Goal: Contribute content: Contribute content

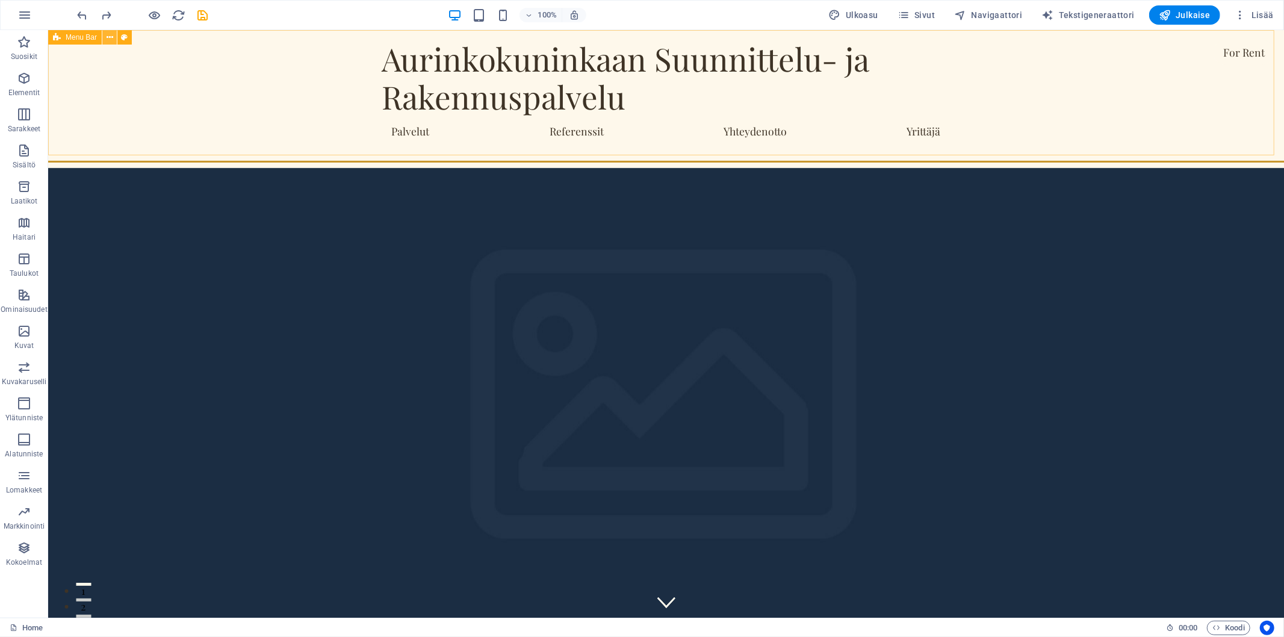
click at [111, 36] on icon at bounding box center [110, 37] width 7 height 13
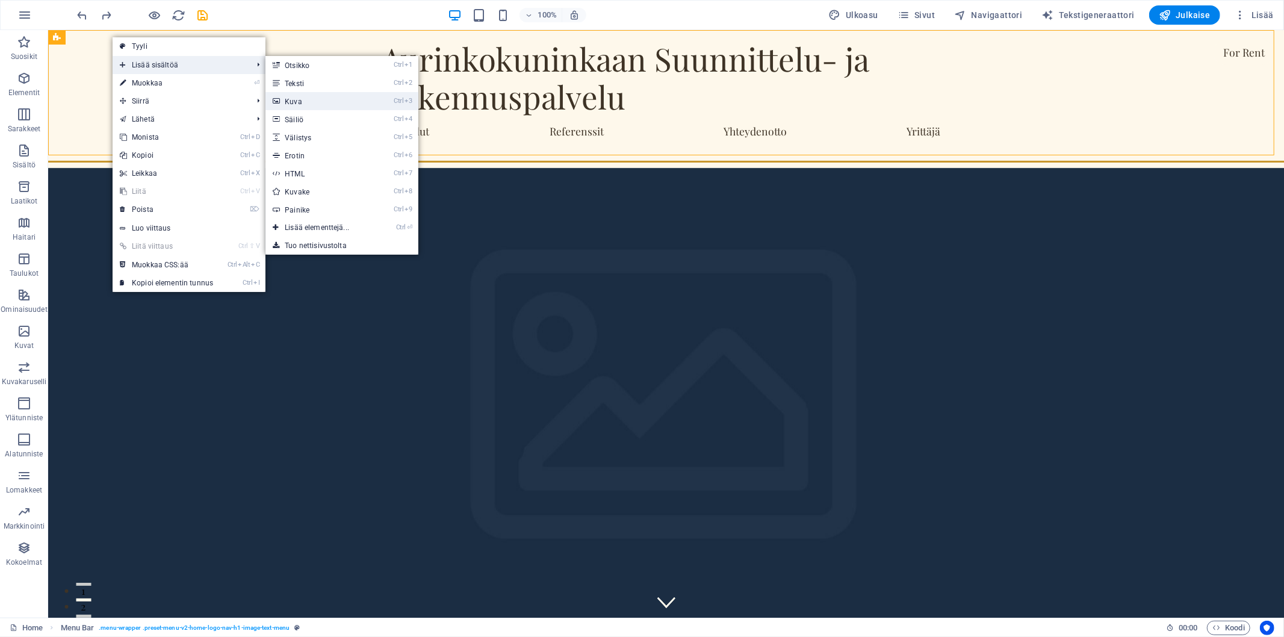
click at [307, 98] on link "Ctrl 3 Kuva" at bounding box center [319, 101] width 108 height 18
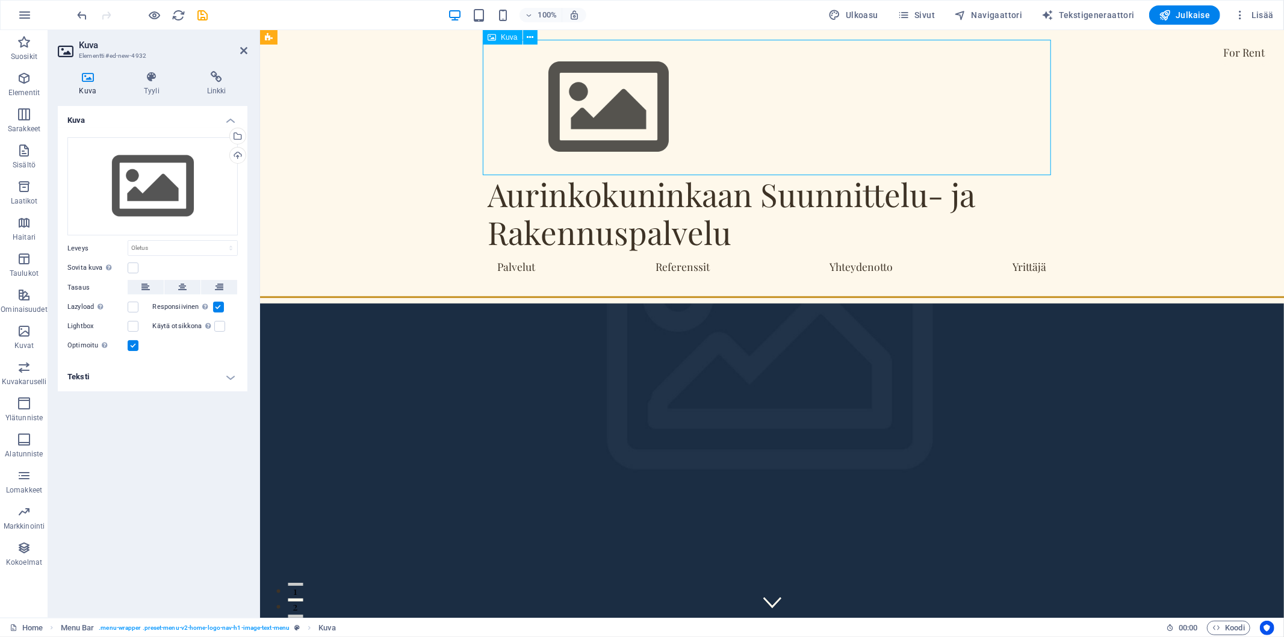
drag, startPoint x: 857, startPoint y: 121, endPoint x: 509, endPoint y: 78, distance: 350.4
click at [519, 81] on figure at bounding box center [771, 106] width 568 height 135
click at [611, 72] on figure at bounding box center [771, 106] width 568 height 135
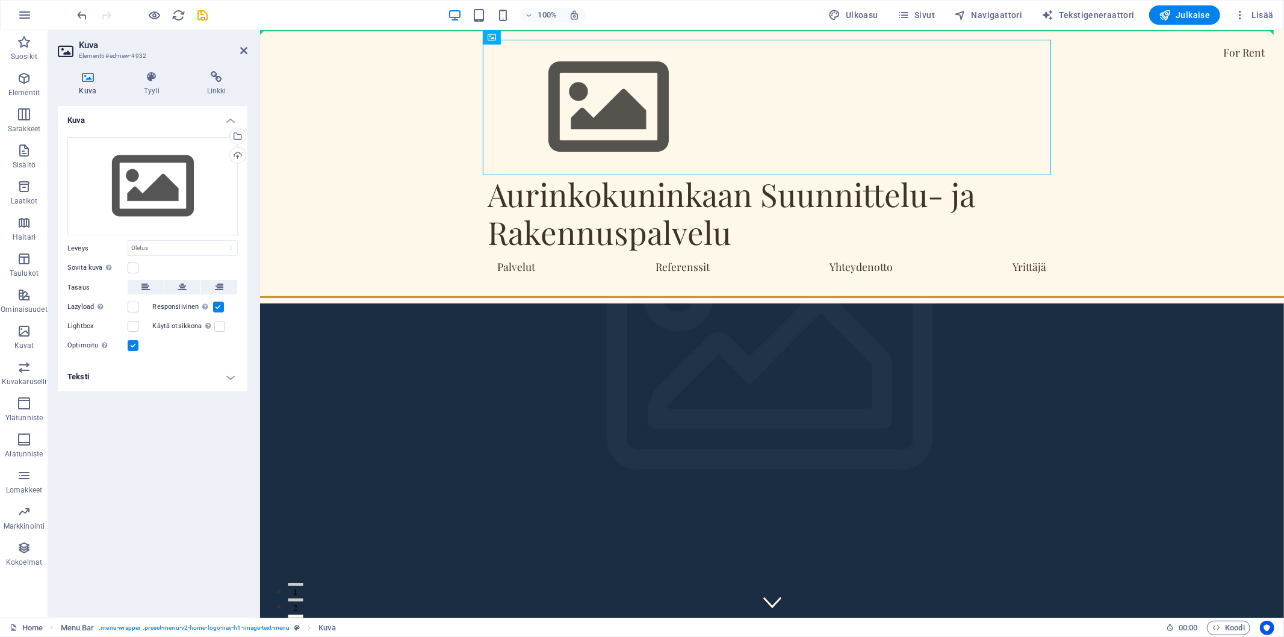
drag, startPoint x: 608, startPoint y: 48, endPoint x: 281, endPoint y: 66, distance: 327.9
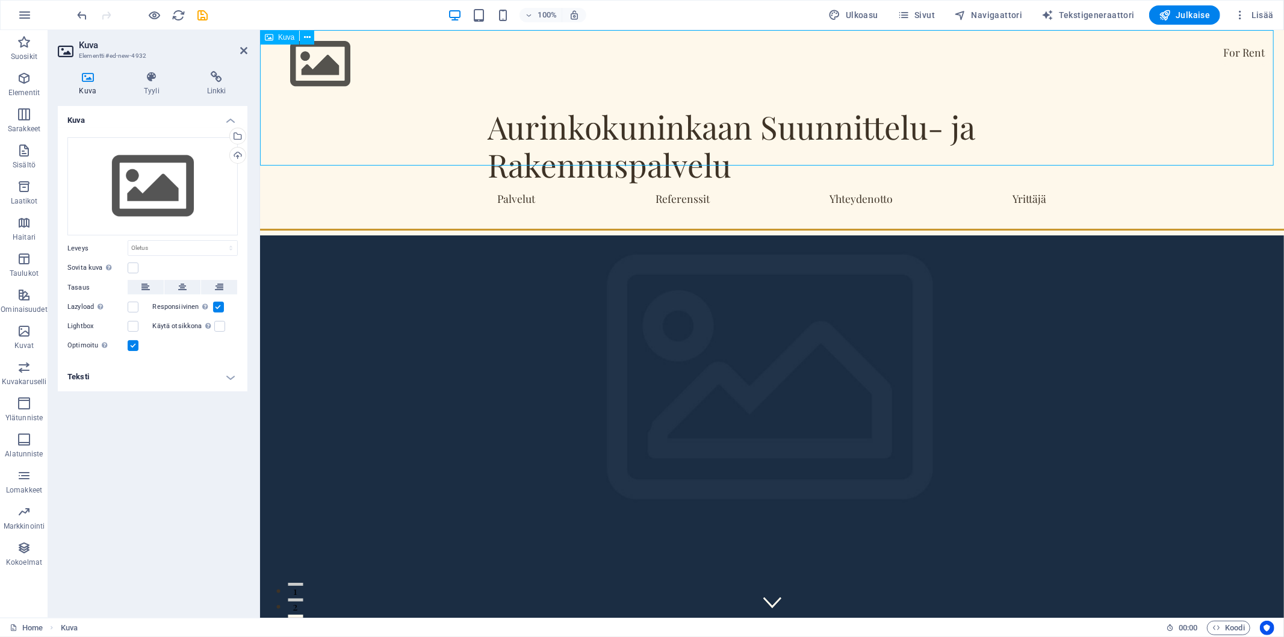
click at [281, 63] on figure at bounding box center [771, 63] width 1024 height 68
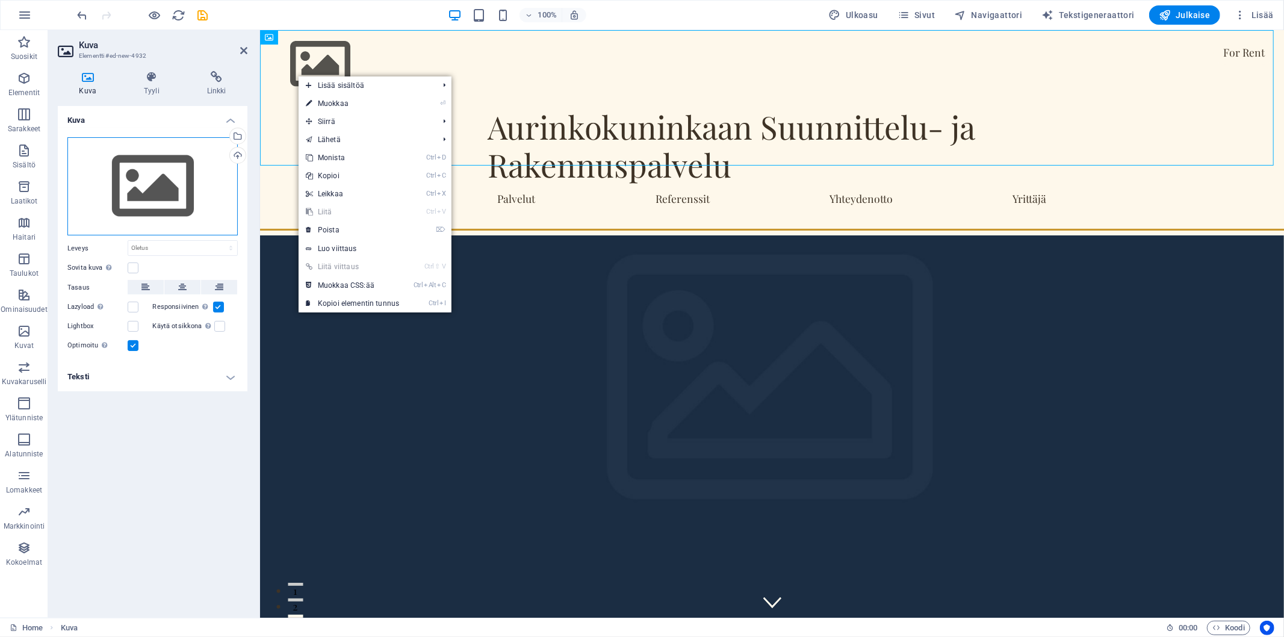
click at [170, 189] on div "Vedä tiedostot tähän, valitse tiedostot napsauttamalla tai valitse tiedostot Ti…" at bounding box center [152, 186] width 170 height 99
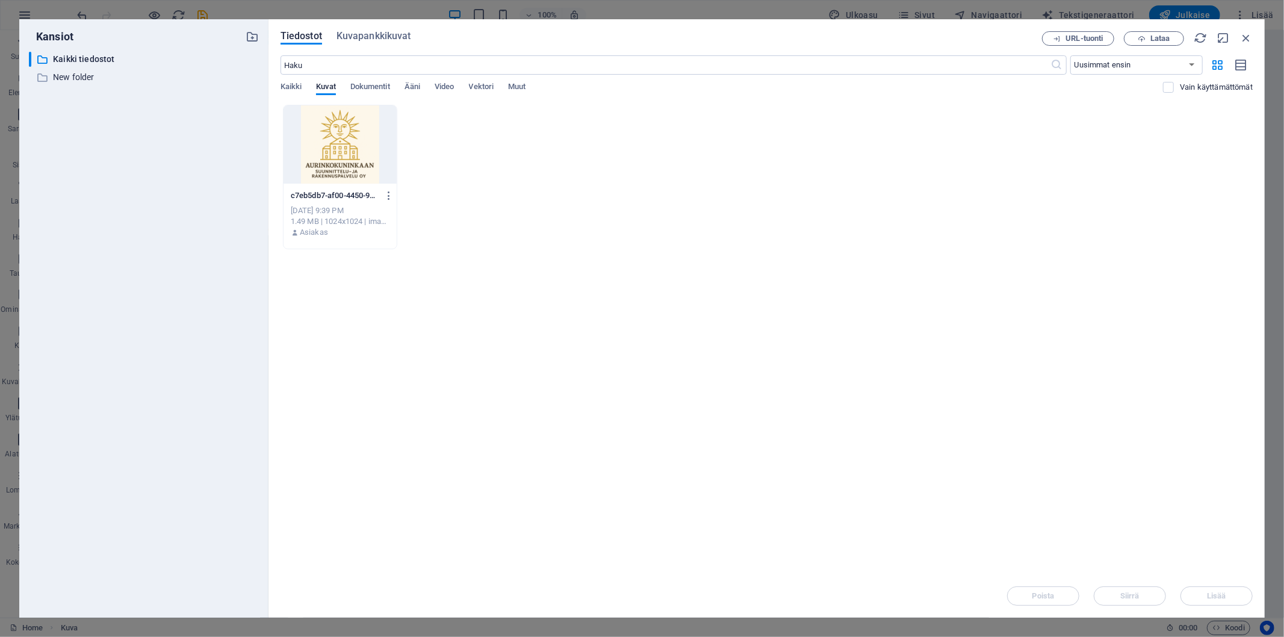
drag, startPoint x: 171, startPoint y: 187, endPoint x: 790, endPoint y: 167, distance: 619.6
click at [790, 167] on div "c7eb5db7-af00-4450-9778-af0825612850-9NerriECs0aRh7Y0nGxW0w.png c7eb5db7-af00-4…" at bounding box center [766, 177] width 972 height 144
click at [102, 61] on p "Kaikki tiedostot" at bounding box center [145, 59] width 184 height 14
click at [257, 37] on icon "button" at bounding box center [252, 36] width 13 height 13
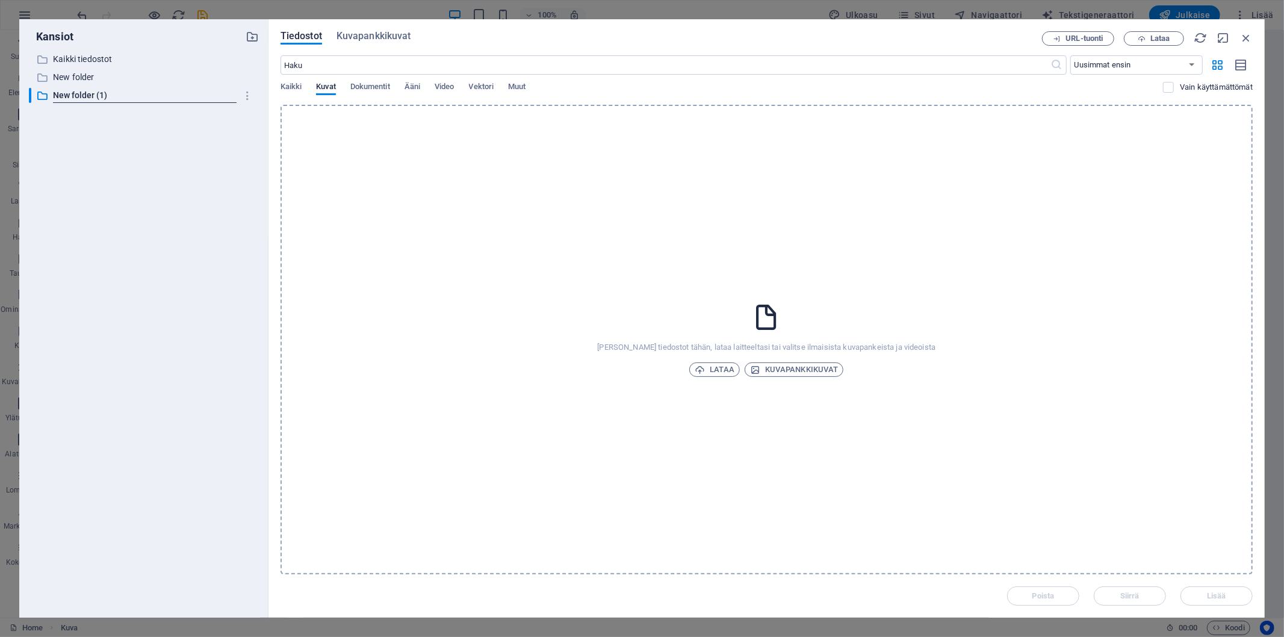
click at [711, 362] on span "Lataa" at bounding box center [714, 369] width 40 height 14
click at [1231, 592] on icon "button" at bounding box center [1231, 592] width 13 height 12
click at [88, 81] on p "New folder" at bounding box center [145, 77] width 184 height 14
click at [110, 55] on p "Kaikki tiedostot" at bounding box center [145, 59] width 184 height 14
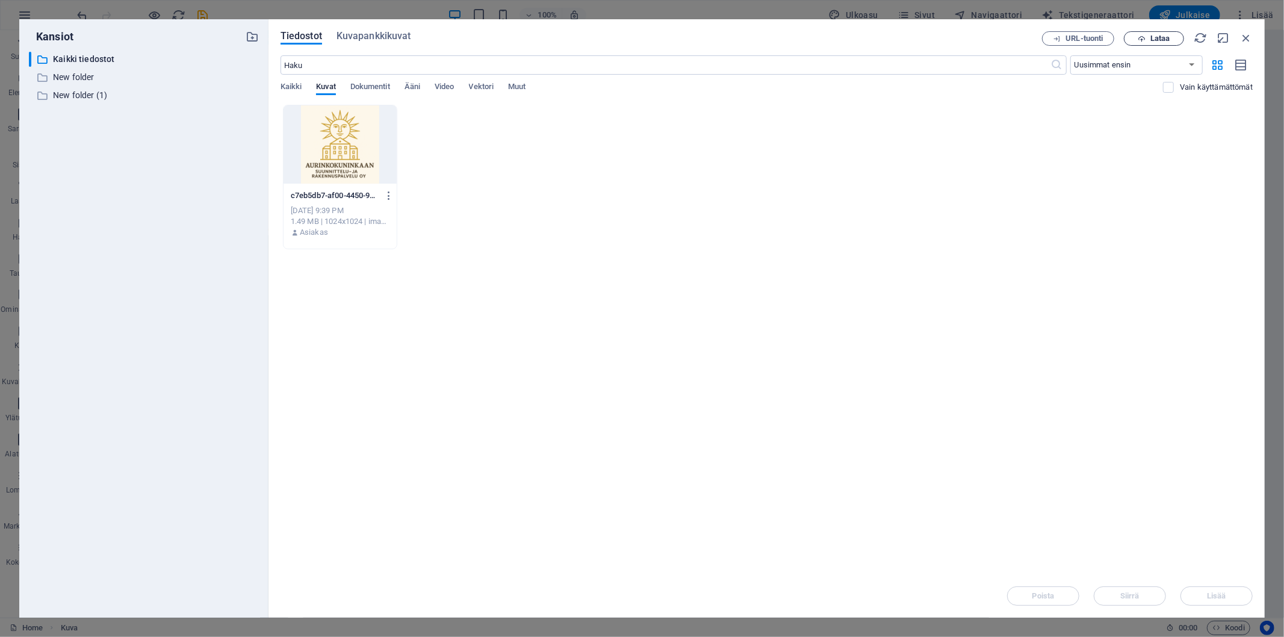
click at [1160, 39] on span "Lataa" at bounding box center [1159, 38] width 19 height 7
drag, startPoint x: 1249, startPoint y: 33, endPoint x: 984, endPoint y: 6, distance: 266.2
click at [1249, 33] on icon "button" at bounding box center [1245, 37] width 13 height 13
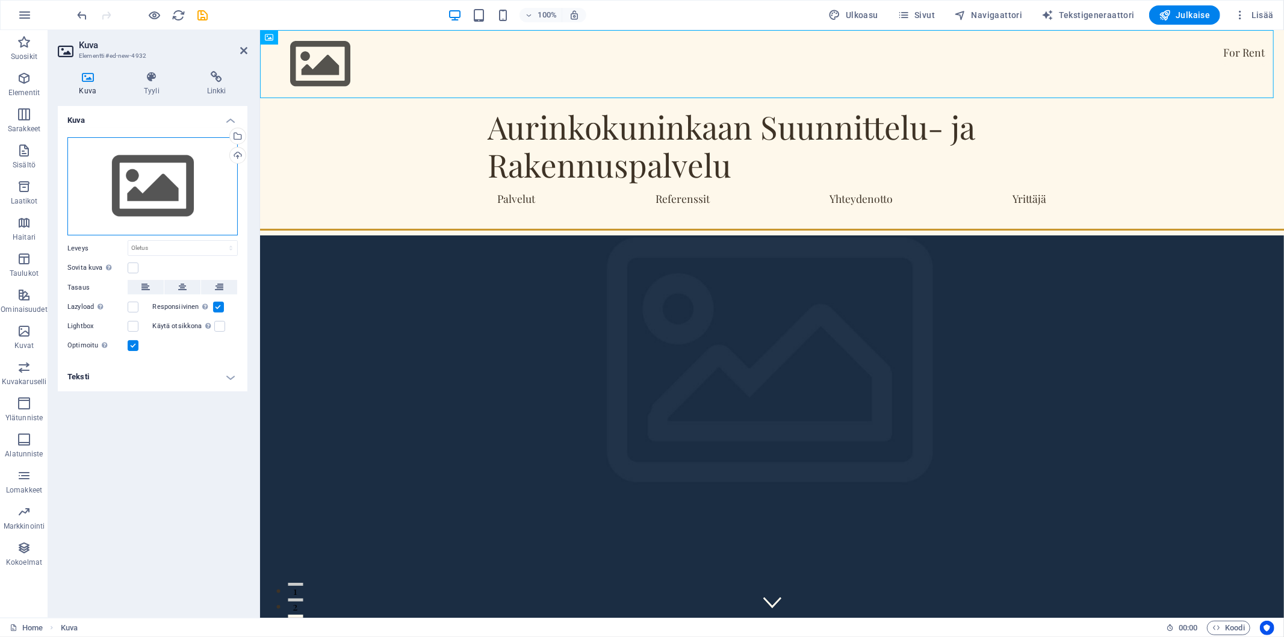
click at [154, 176] on div "Vedä tiedostot tähän, valitse tiedostot napsauttamalla tai valitse tiedostot Ti…" at bounding box center [152, 186] width 170 height 99
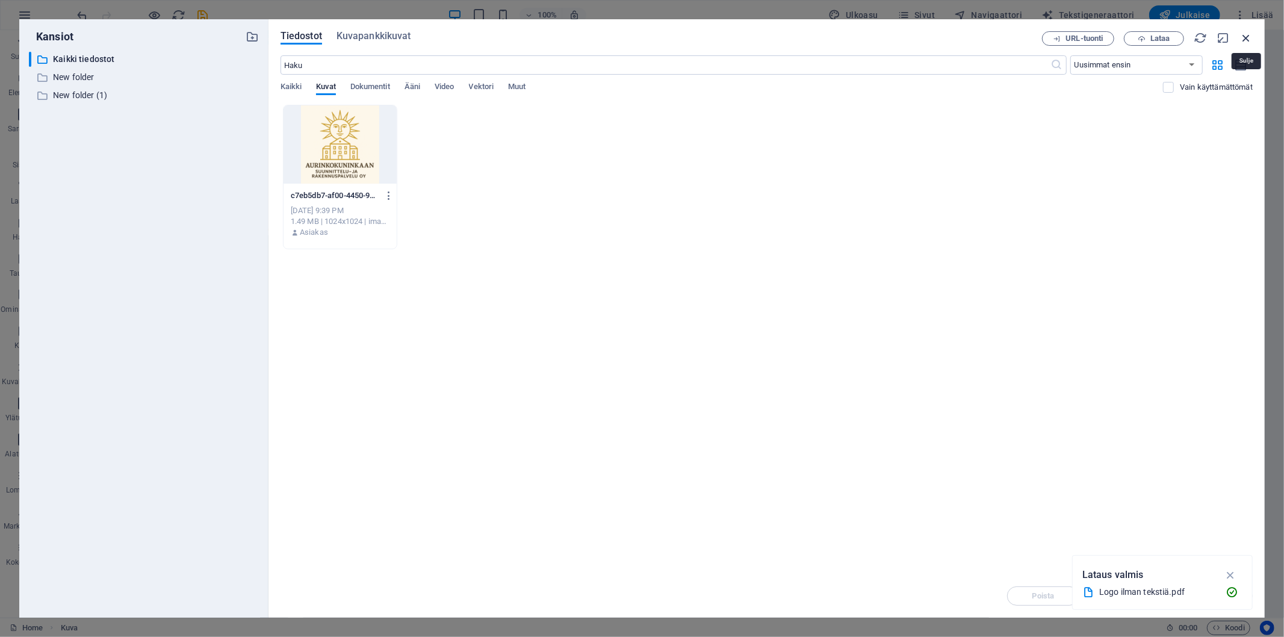
drag, startPoint x: 1249, startPoint y: 34, endPoint x: 117, endPoint y: 152, distance: 1138.7
click at [1249, 34] on icon "button" at bounding box center [1245, 37] width 13 height 13
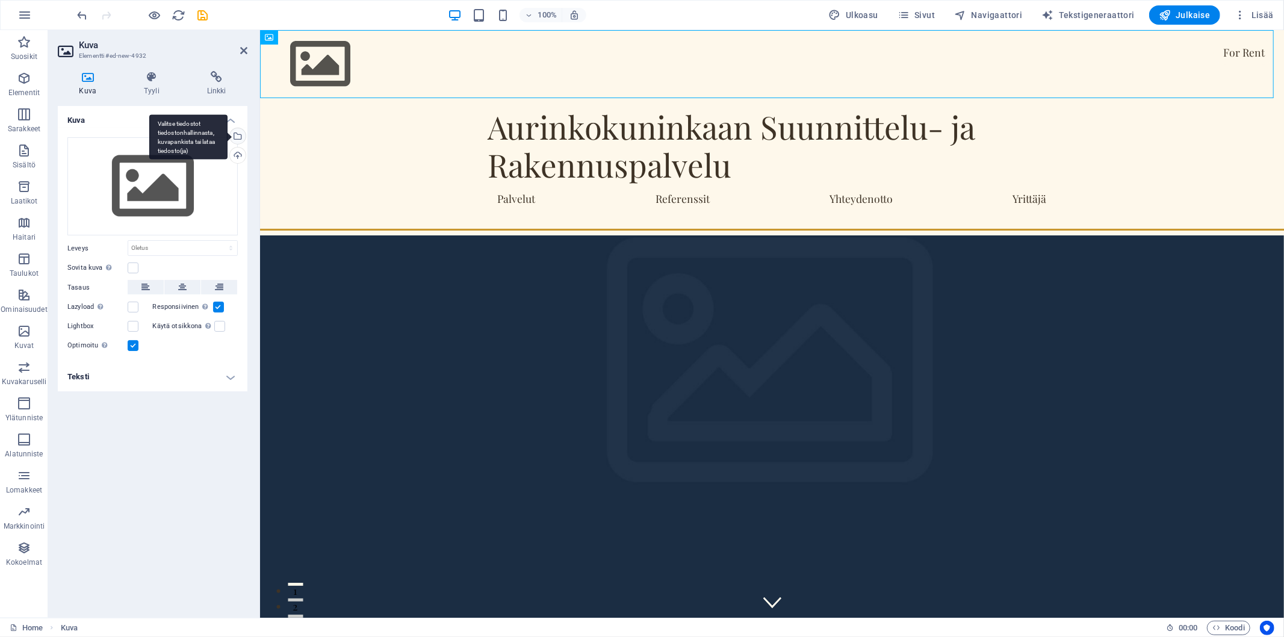
click at [243, 135] on div "Valitse tiedostot tiedostonhallinnasta, kuvapankista tai lataa tiedosto(ja)" at bounding box center [236, 137] width 18 height 18
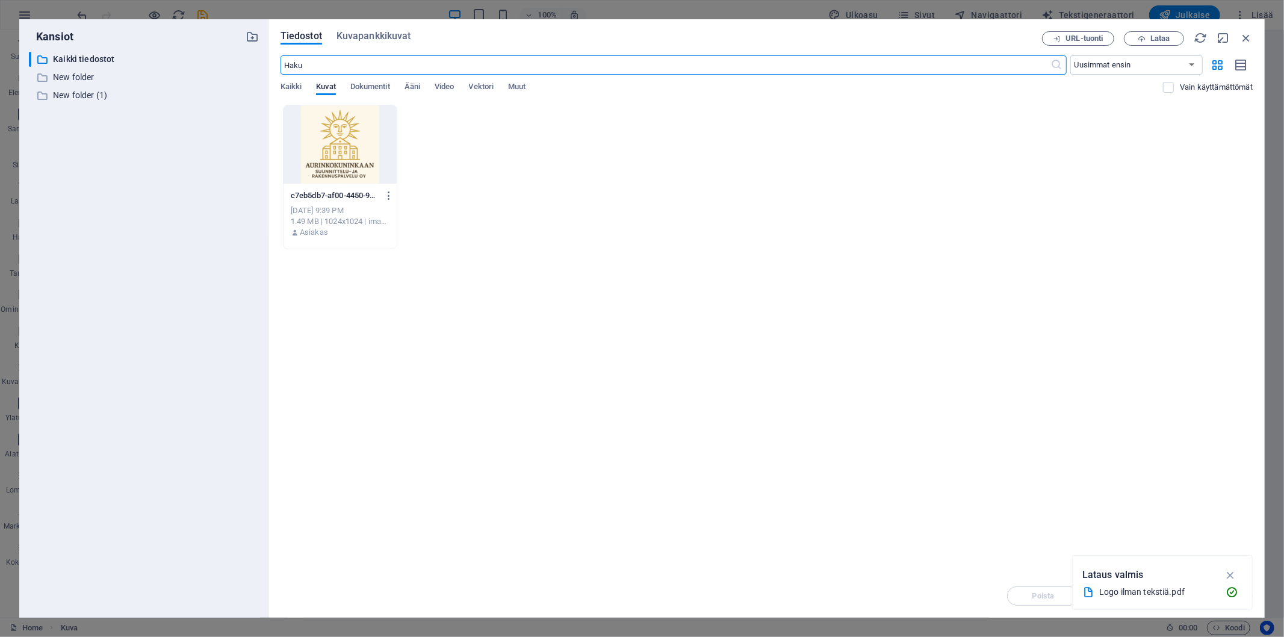
click at [450, 238] on div "c7eb5db7-af00-4450-9778-af0825612850-9NerriECs0aRh7Y0nGxW0w.png c7eb5db7-af00-4…" at bounding box center [766, 177] width 972 height 144
drag, startPoint x: 453, startPoint y: 235, endPoint x: 506, endPoint y: 181, distance: 76.2
click at [506, 181] on div "c7eb5db7-af00-4450-9778-af0825612850-9NerriECs0aRh7Y0nGxW0w.png c7eb5db7-af00-4…" at bounding box center [766, 177] width 972 height 144
click at [1232, 572] on icon "button" at bounding box center [1230, 574] width 14 height 13
click at [81, 77] on p "New folder" at bounding box center [145, 77] width 184 height 14
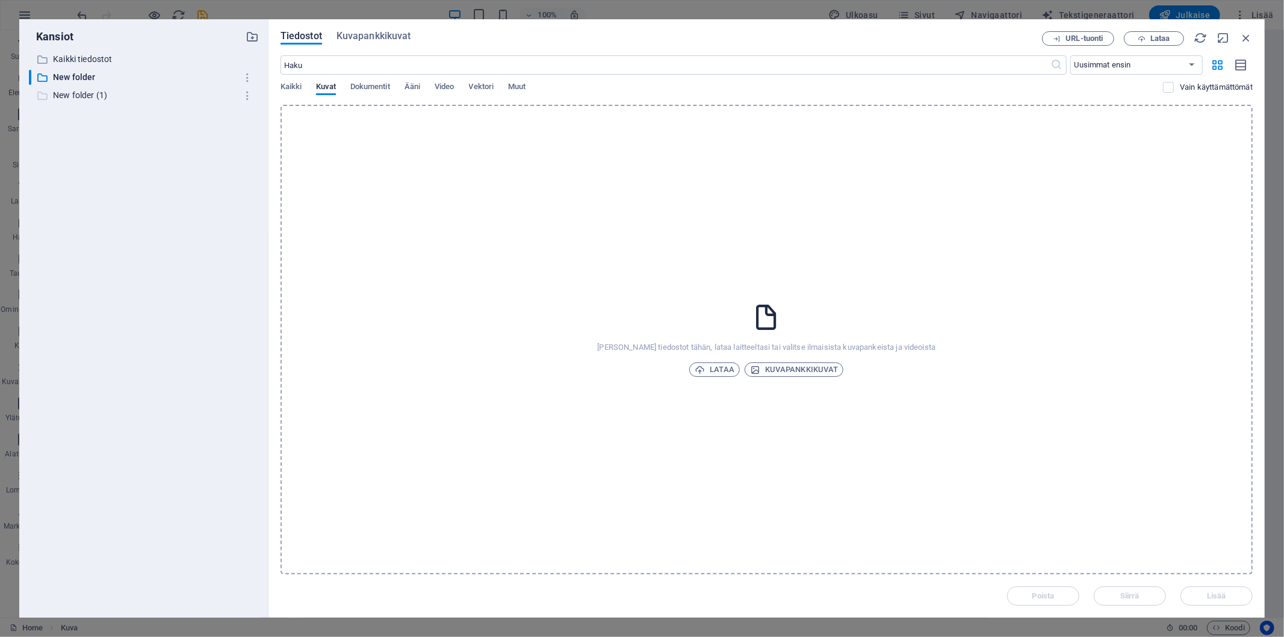
click at [76, 91] on p "New folder (1)" at bounding box center [145, 95] width 184 height 14
click at [284, 83] on span "Kaikki" at bounding box center [291, 87] width 22 height 17
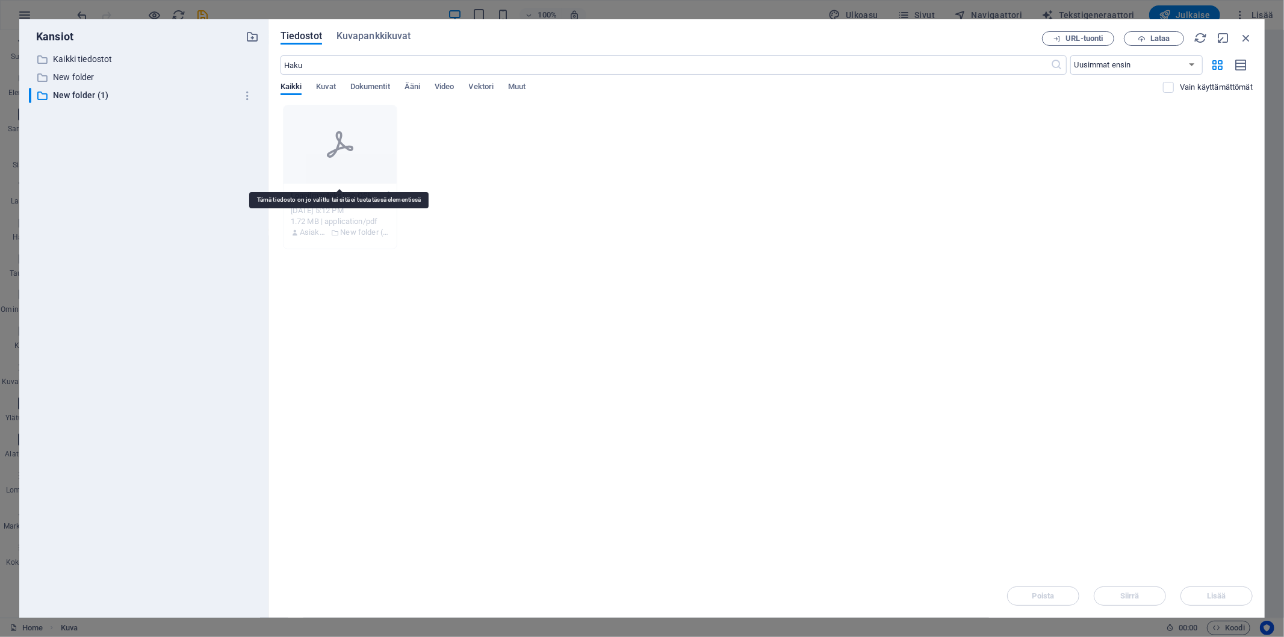
click at [338, 158] on icon at bounding box center [340, 144] width 29 height 29
drag, startPoint x: 344, startPoint y: 193, endPoint x: 201, endPoint y: 123, distance: 159.3
click at [335, 193] on p "Logoilmantekstiae-OSLi0CWuXsWI4cPJrgseQA.pdf" at bounding box center [335, 195] width 88 height 11
click at [324, 187] on div "Logoilmantekstiae-OSLi0CWuXsWI4cPJrgseQA.pdf Logoilmantekstiae-OSLi0CWuXsWI4cPJ…" at bounding box center [340, 195] width 99 height 19
click at [60, 70] on p "New folder" at bounding box center [145, 77] width 184 height 14
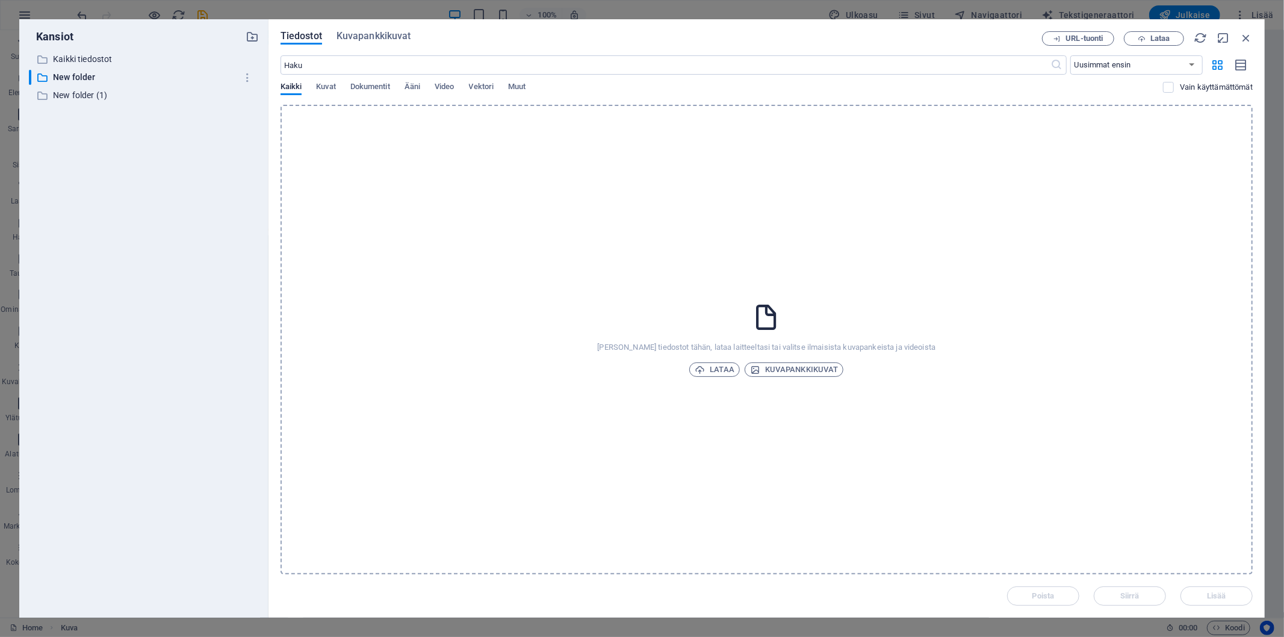
click at [76, 50] on div "Kansiot ​ Kaikki tiedostot Kaikki tiedostot ​ New folder New folder ​ New folde…" at bounding box center [144, 318] width 230 height 579
click at [76, 53] on p "Kaikki tiedostot" at bounding box center [145, 59] width 184 height 14
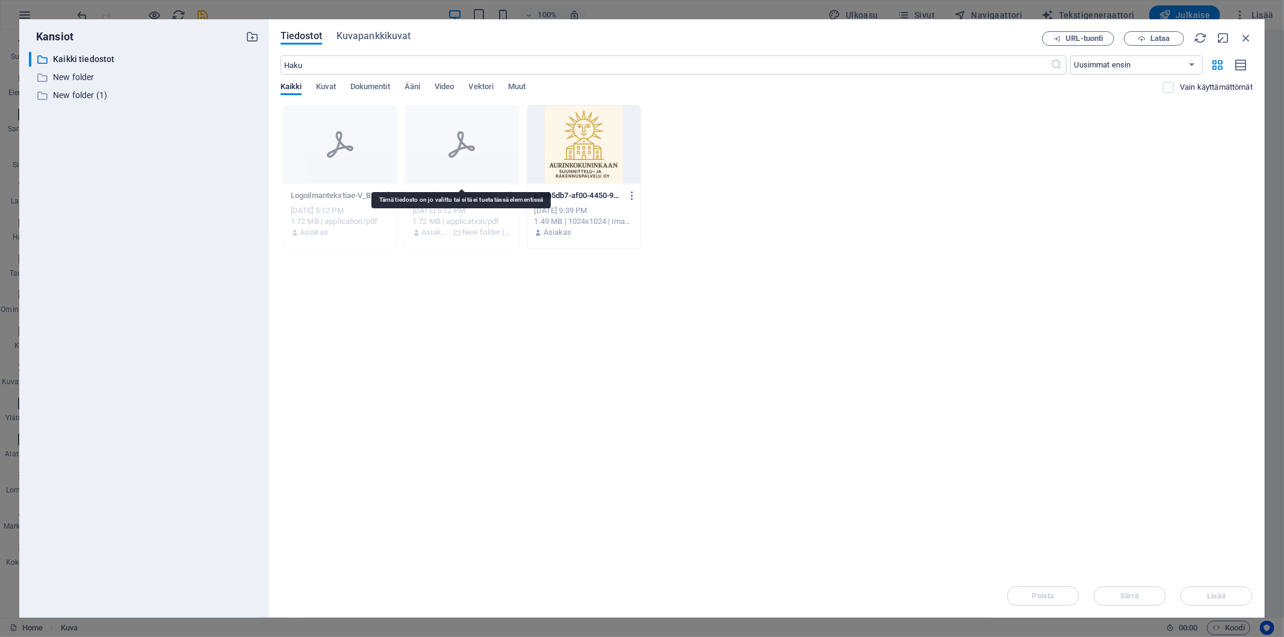
click at [459, 136] on icon at bounding box center [461, 144] width 26 height 26
click at [512, 194] on icon "button" at bounding box center [510, 195] width 11 height 11
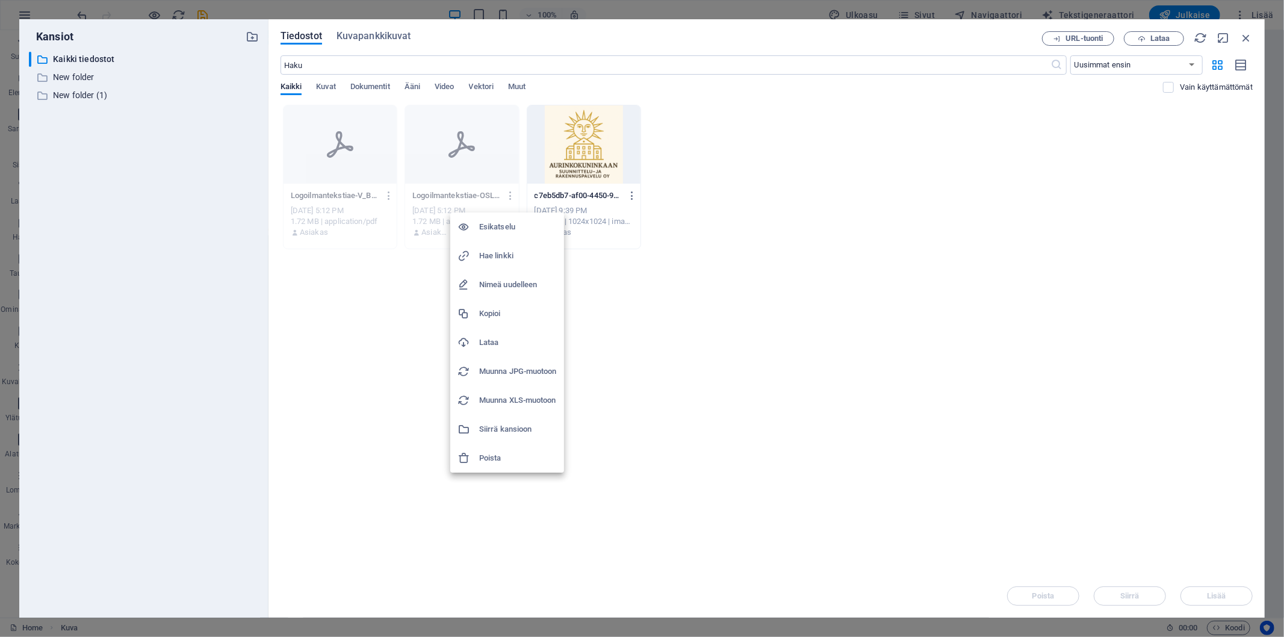
click at [513, 368] on h6 "Muunna JPG-muotoon" at bounding box center [518, 371] width 78 height 14
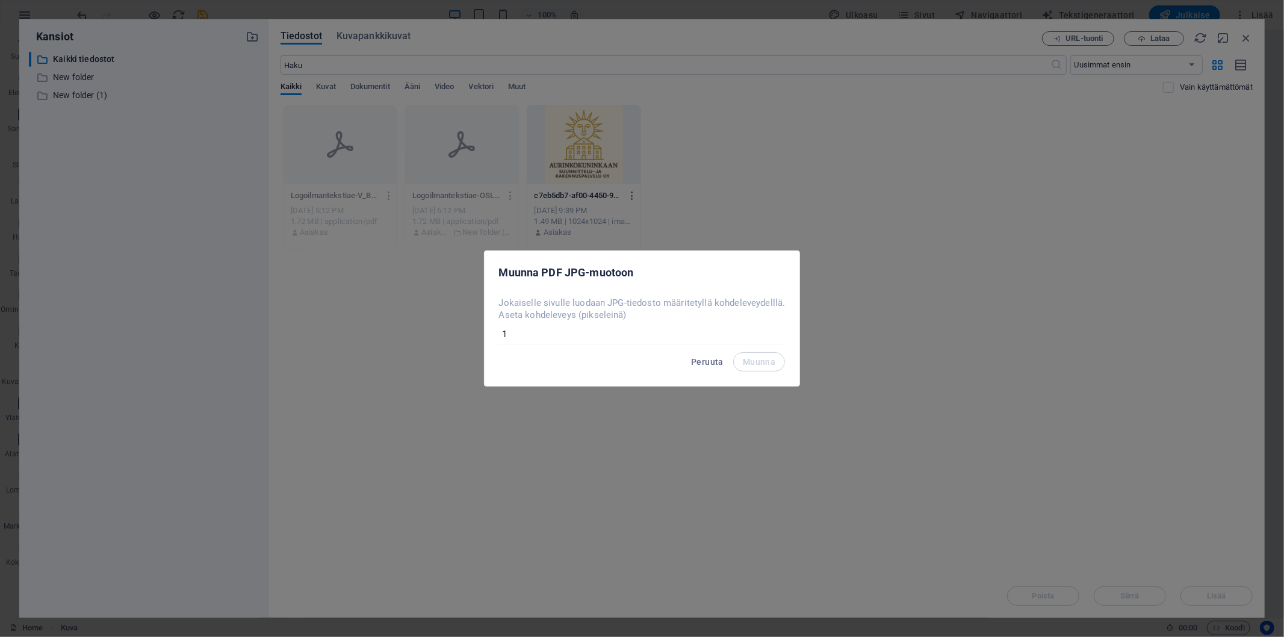
type input "1"
click at [774, 333] on input "1" at bounding box center [642, 334] width 286 height 12
click at [767, 359] on span "Muunna" at bounding box center [759, 362] width 32 height 10
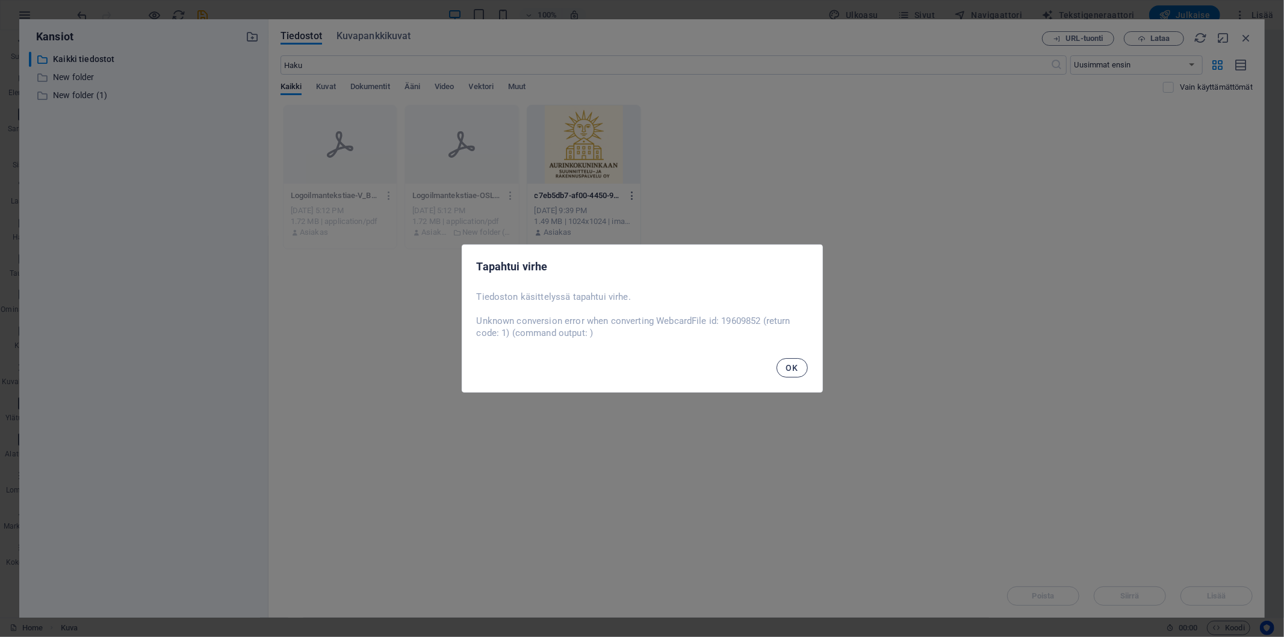
click at [800, 364] on button "OK" at bounding box center [791, 367] width 31 height 19
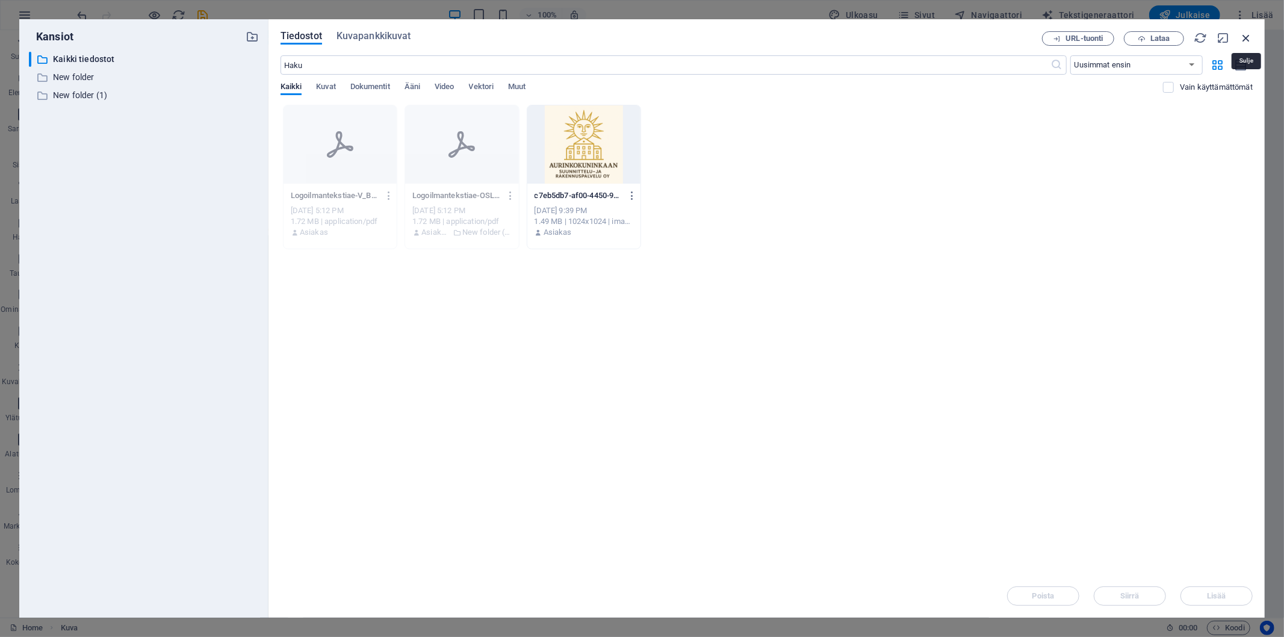
drag, startPoint x: 990, startPoint y: 10, endPoint x: 1249, endPoint y: 40, distance: 260.5
click at [1249, 40] on icon "button" at bounding box center [1245, 37] width 13 height 13
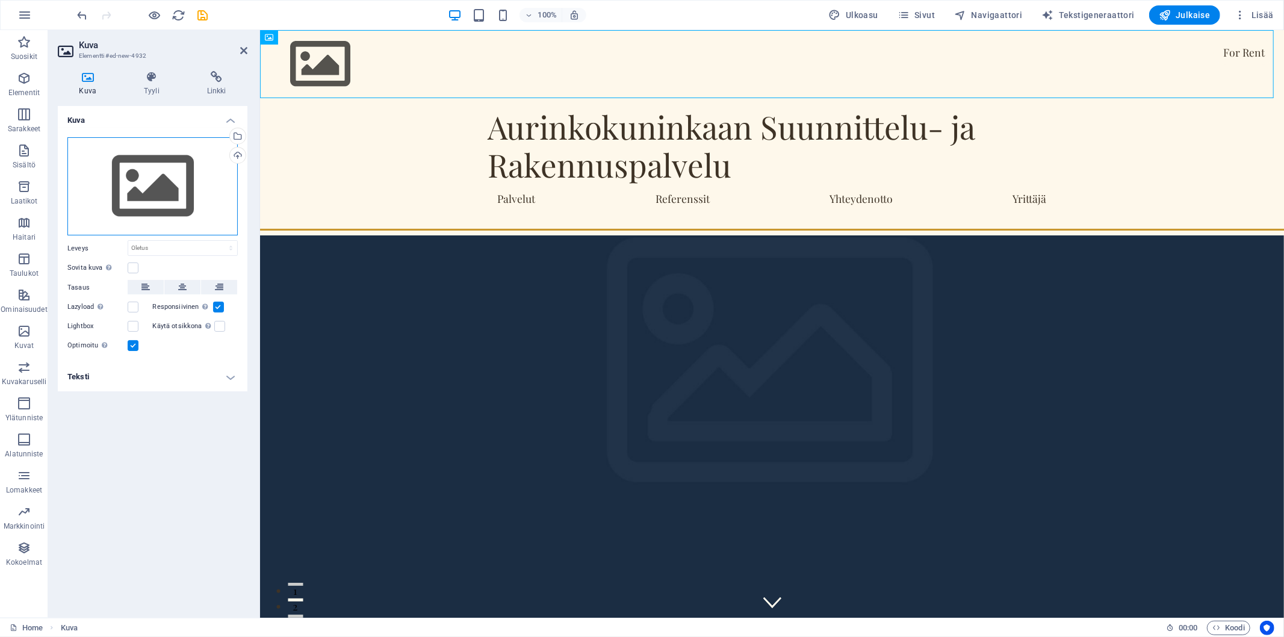
click at [157, 170] on div "Vedä tiedostot tähän, valitse tiedostot napsauttamalla tai valitse tiedostot Ti…" at bounding box center [152, 186] width 170 height 99
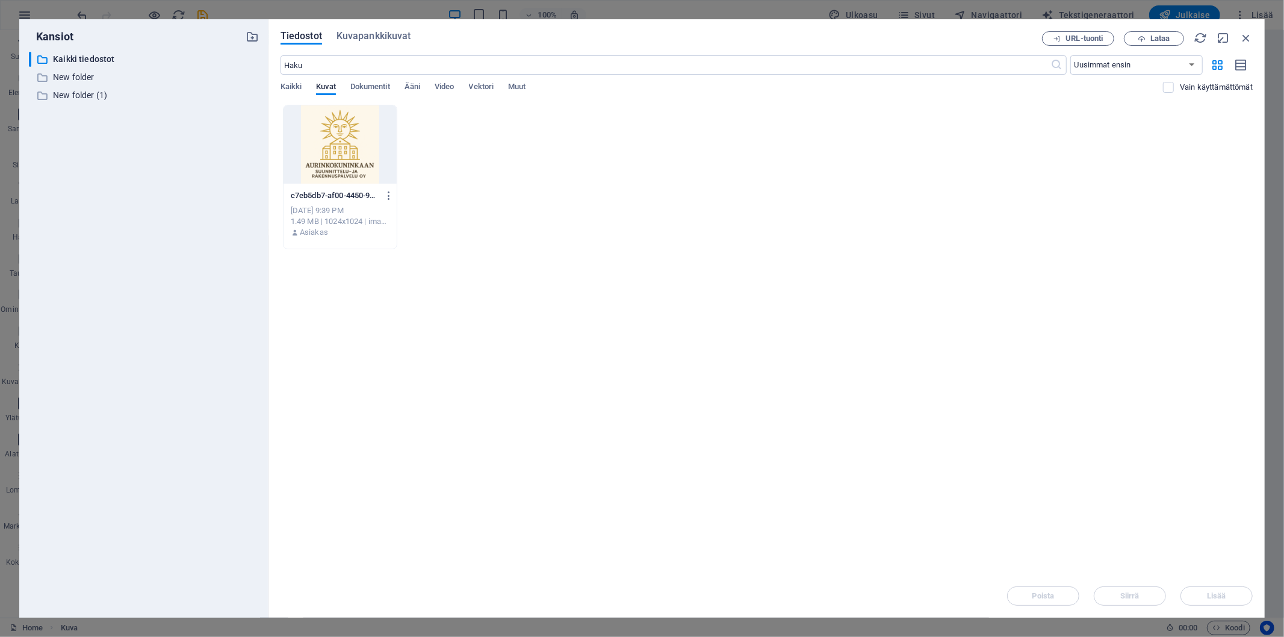
drag, startPoint x: 654, startPoint y: 247, endPoint x: 548, endPoint y: 255, distance: 105.6
click at [525, 241] on div "c7eb5db7-af00-4450-9778-af0825612850-9NerriECs0aRh7Y0nGxW0w.png c7eb5db7-af00-4…" at bounding box center [766, 177] width 972 height 144
click at [72, 77] on p "New folder" at bounding box center [145, 77] width 184 height 14
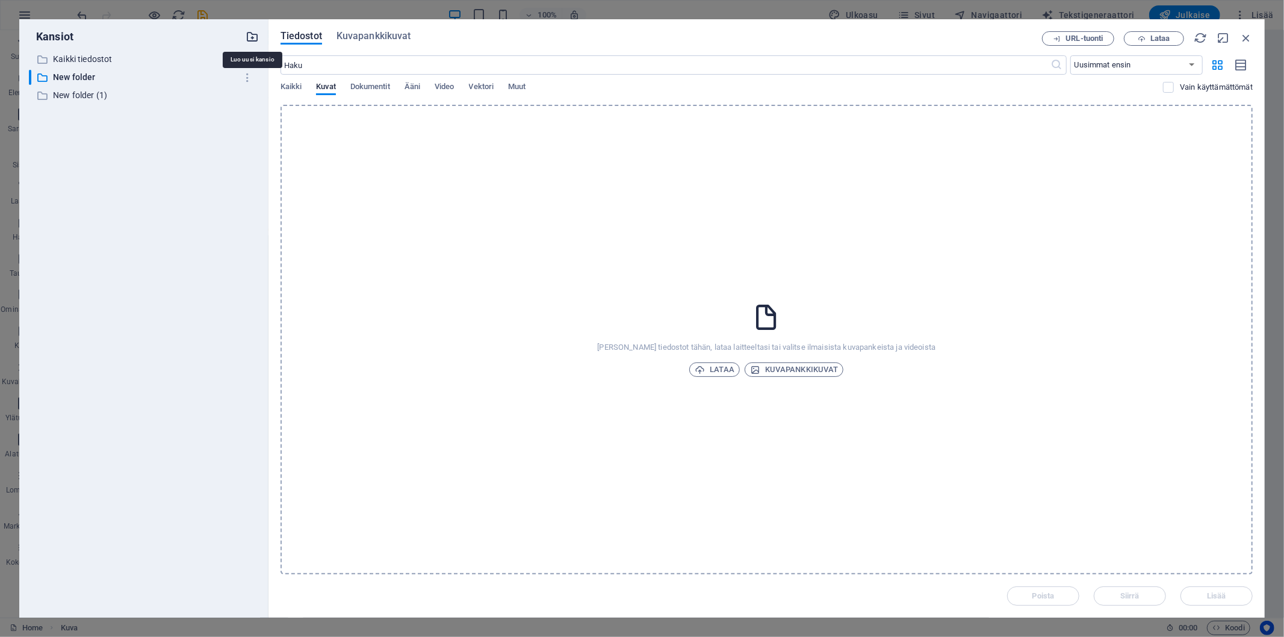
click at [250, 32] on icon "button" at bounding box center [252, 36] width 13 height 13
click at [702, 363] on span "Lataa" at bounding box center [714, 369] width 40 height 14
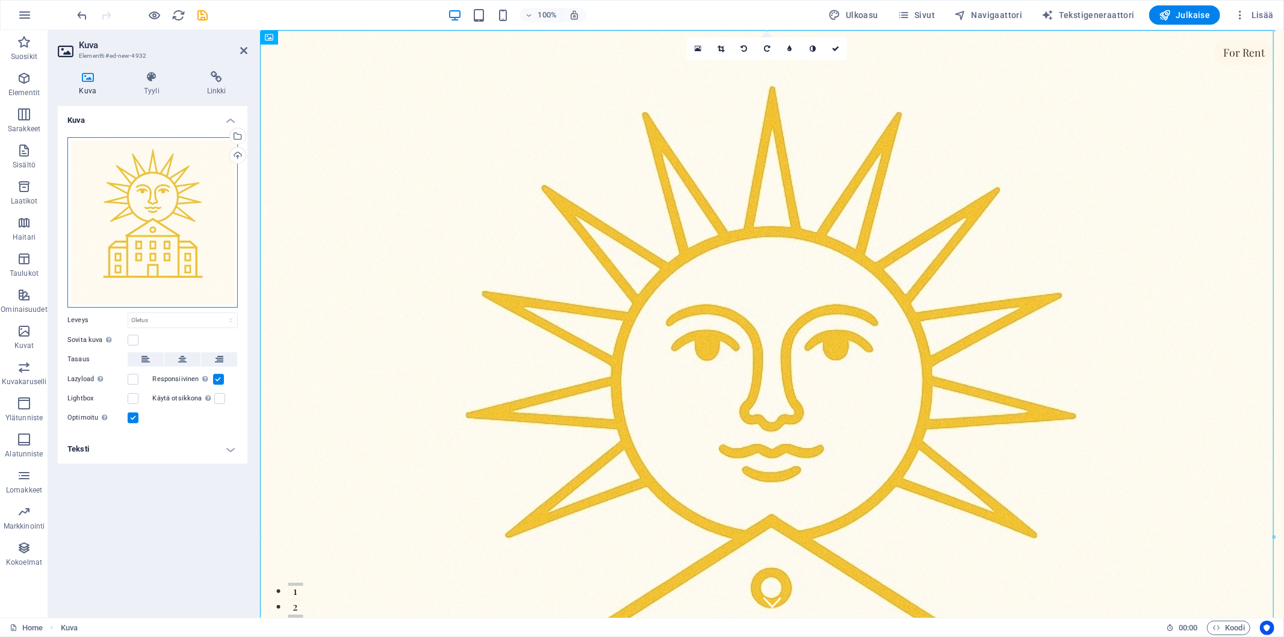
click at [235, 303] on div "Vedä tiedostot tähän, valitse tiedostot napsauttamalla tai valitse tiedostot Ti…" at bounding box center [152, 222] width 170 height 170
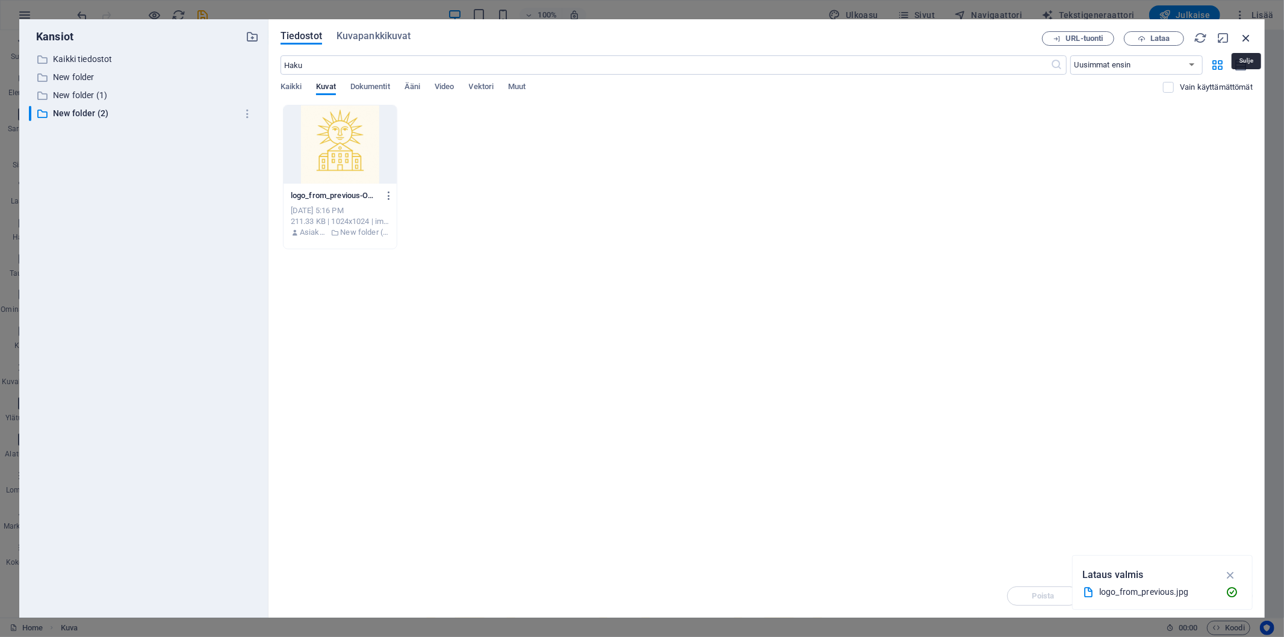
click at [1246, 34] on icon "button" at bounding box center [1245, 37] width 13 height 13
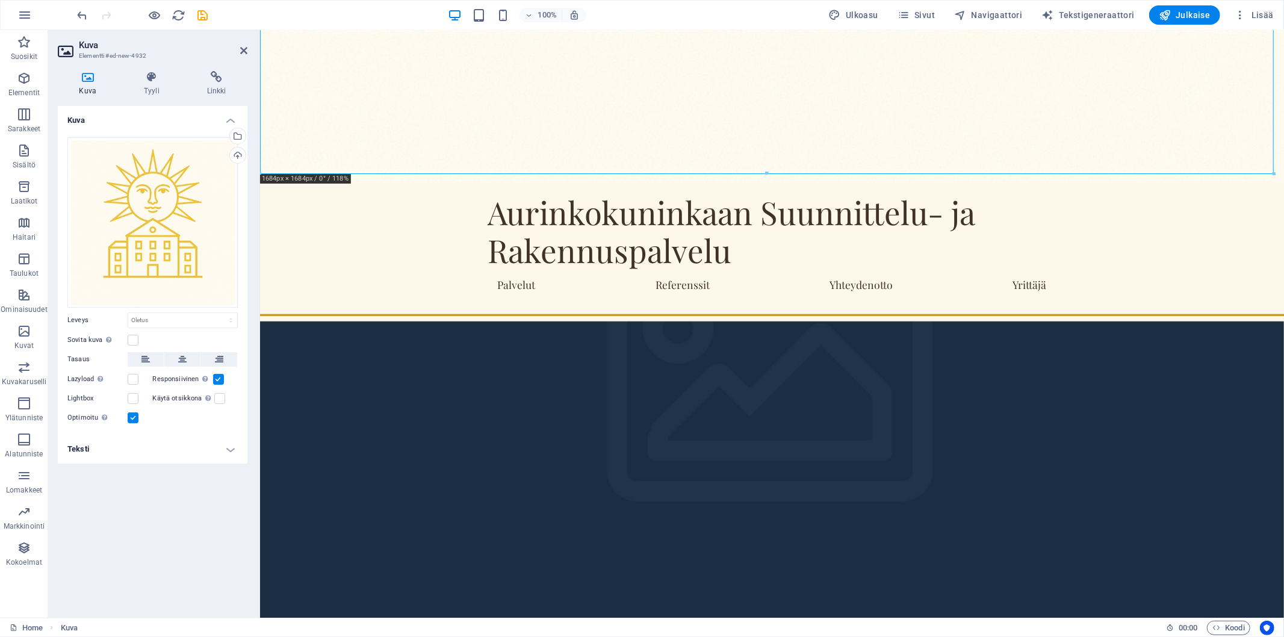
scroll to position [870, 0]
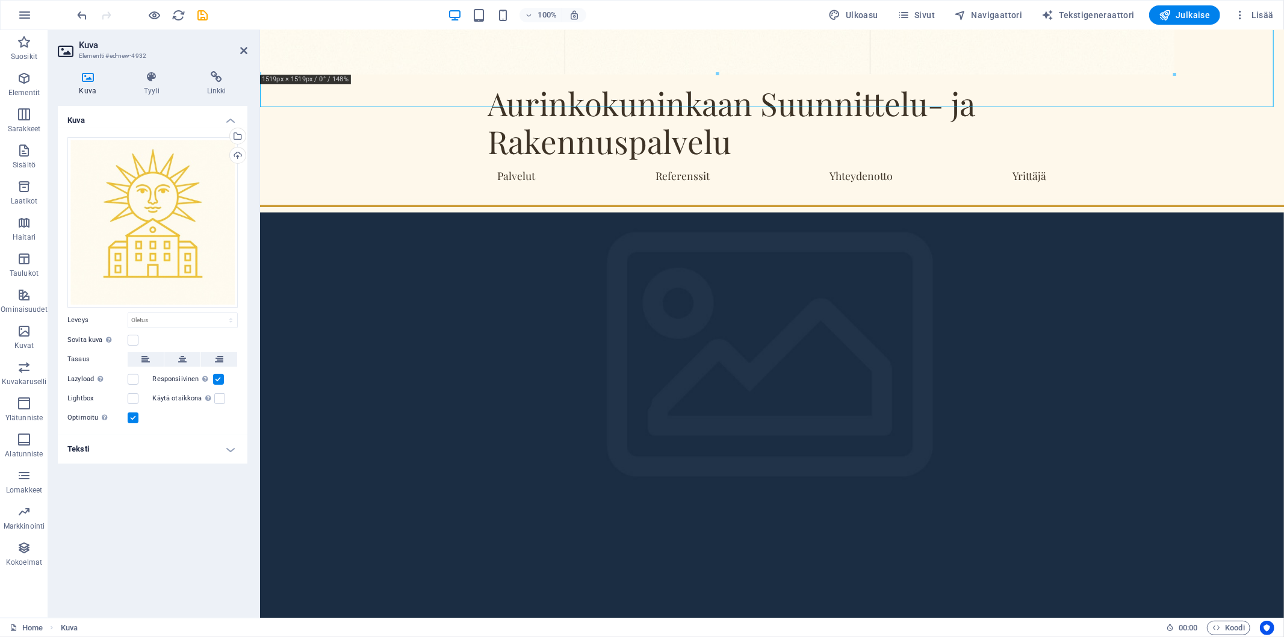
drag, startPoint x: 1273, startPoint y: 172, endPoint x: 122, endPoint y: 40, distance: 1158.2
type input "1519"
select select "px"
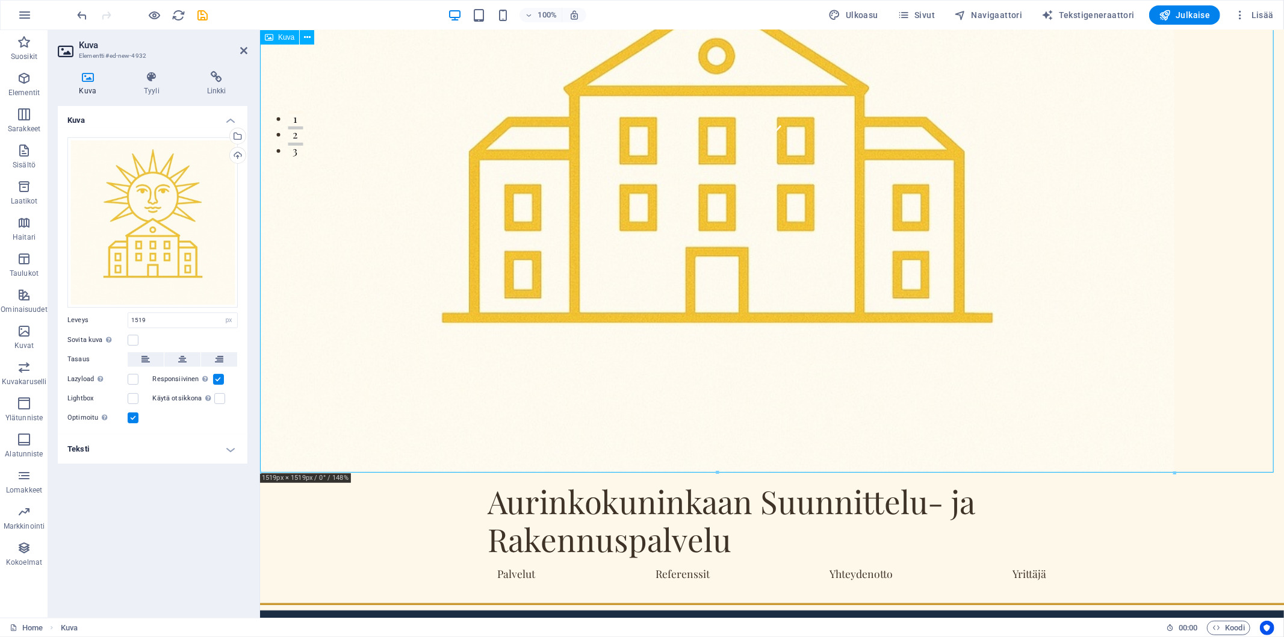
scroll to position [471, 0]
drag, startPoint x: 1257, startPoint y: 472, endPoint x: 1409, endPoint y: 474, distance: 152.3
click at [1283, 472] on div "Aurinkokuninkaan Suunnittelu- ja Rakennuspalvelu Palvelut Referenssit Yhteydeno…" at bounding box center [771, 534] width 1024 height 125
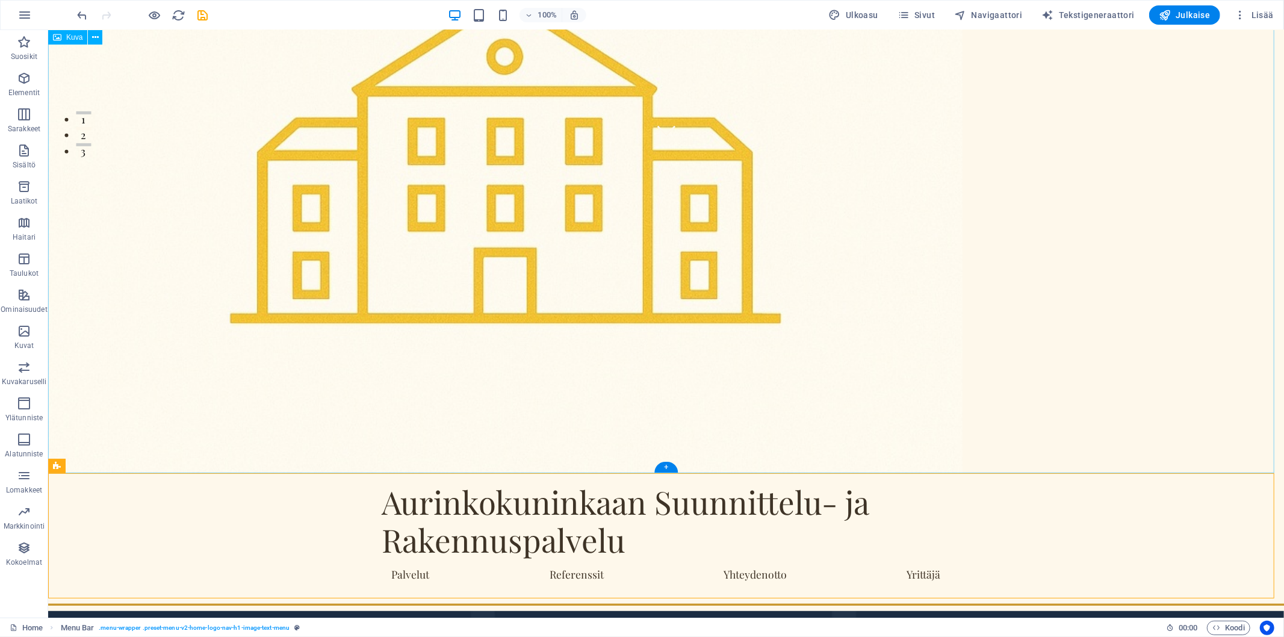
click at [533, 262] on figure at bounding box center [665, 15] width 1235 height 914
click at [1260, 465] on figure at bounding box center [665, 15] width 1235 height 914
drag, startPoint x: 1269, startPoint y: 468, endPoint x: 1195, endPoint y: 448, distance: 76.5
click at [1267, 471] on figure at bounding box center [665, 15] width 1235 height 914
click at [657, 292] on figure at bounding box center [665, 15] width 1235 height 914
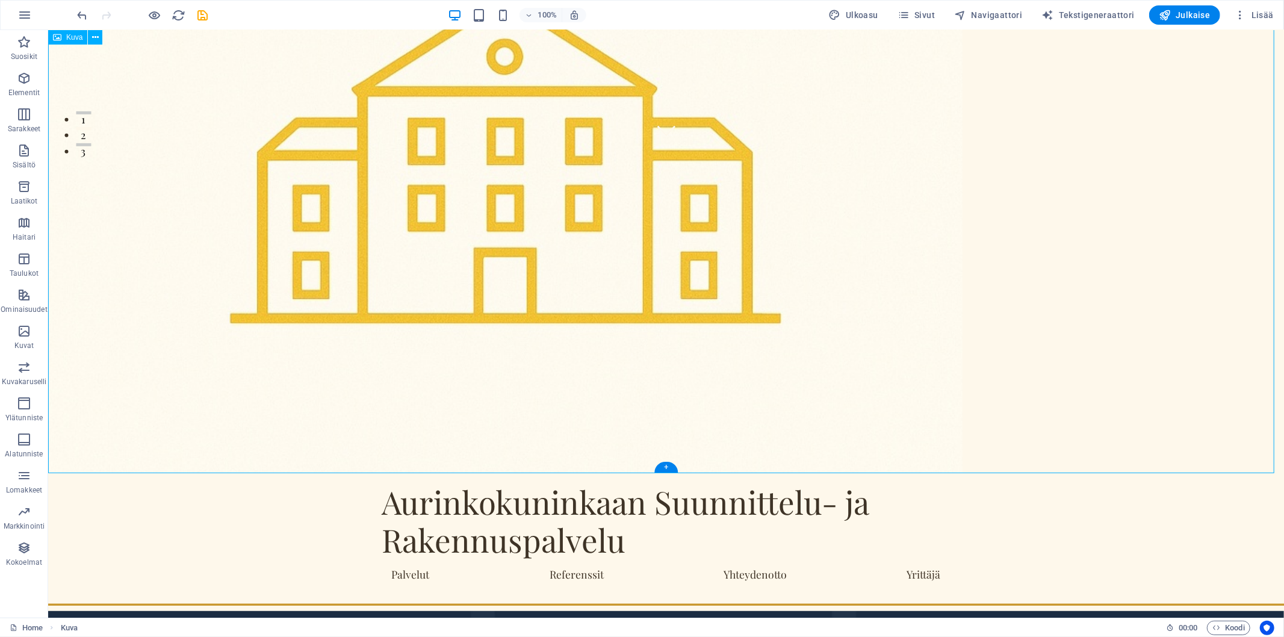
click at [653, 292] on figure at bounding box center [665, 15] width 1235 height 914
select select "px"
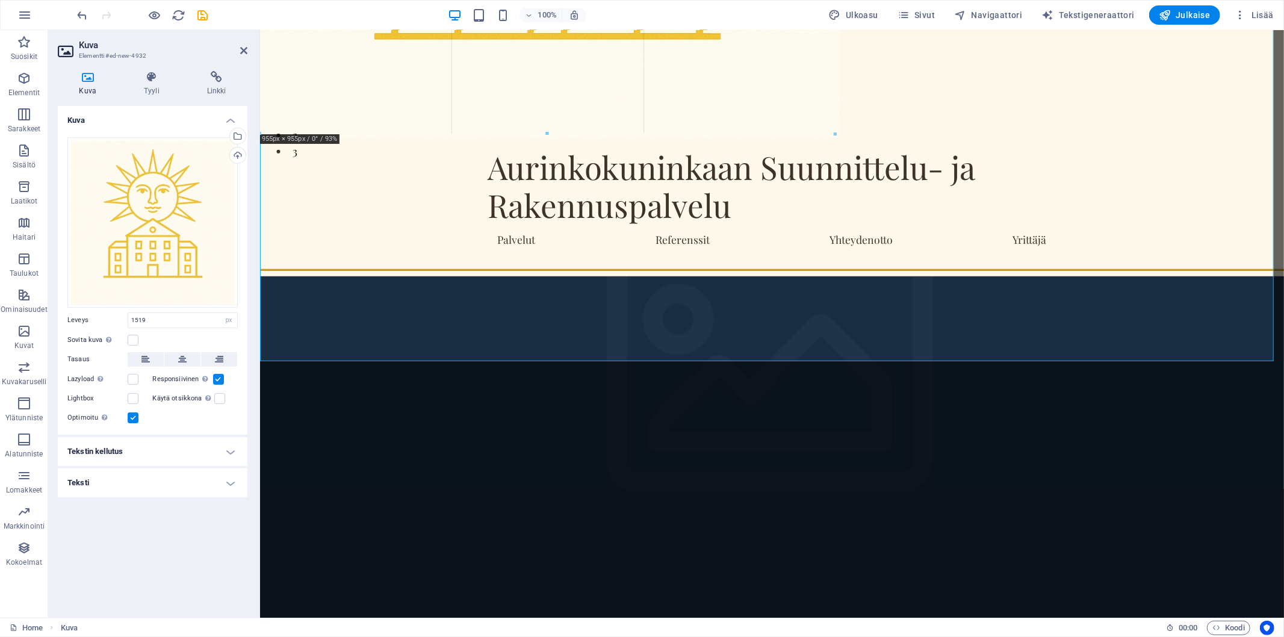
drag, startPoint x: 955, startPoint y: 359, endPoint x: 371, endPoint y: 131, distance: 627.3
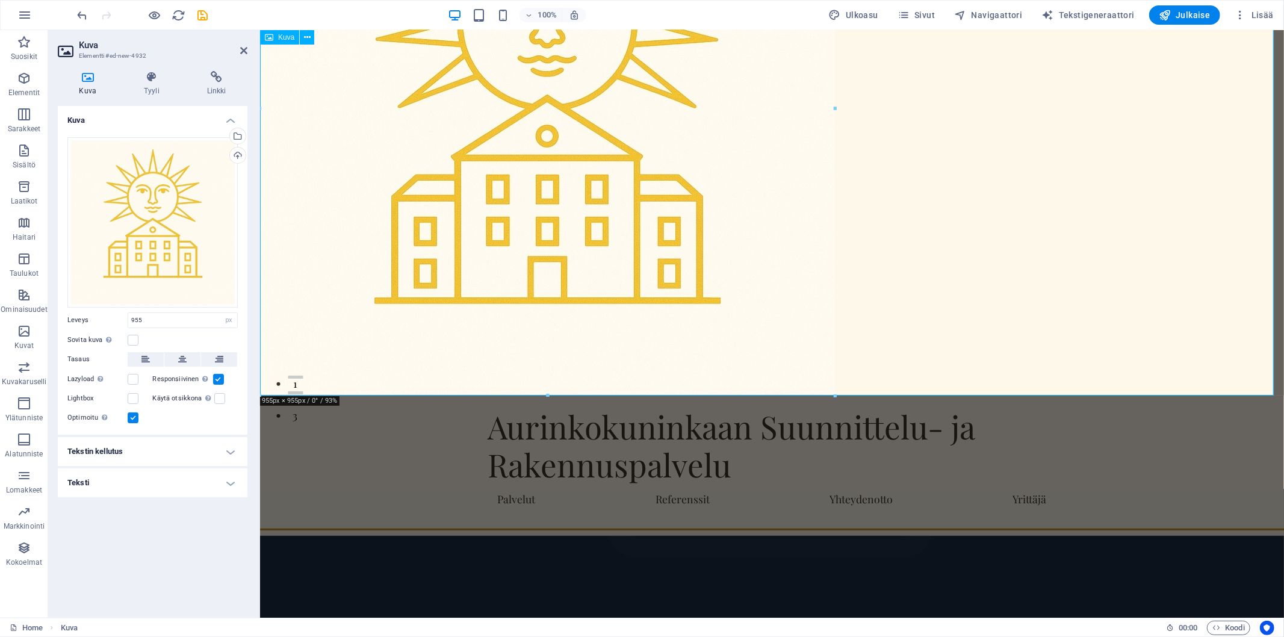
scroll to position [203, 0]
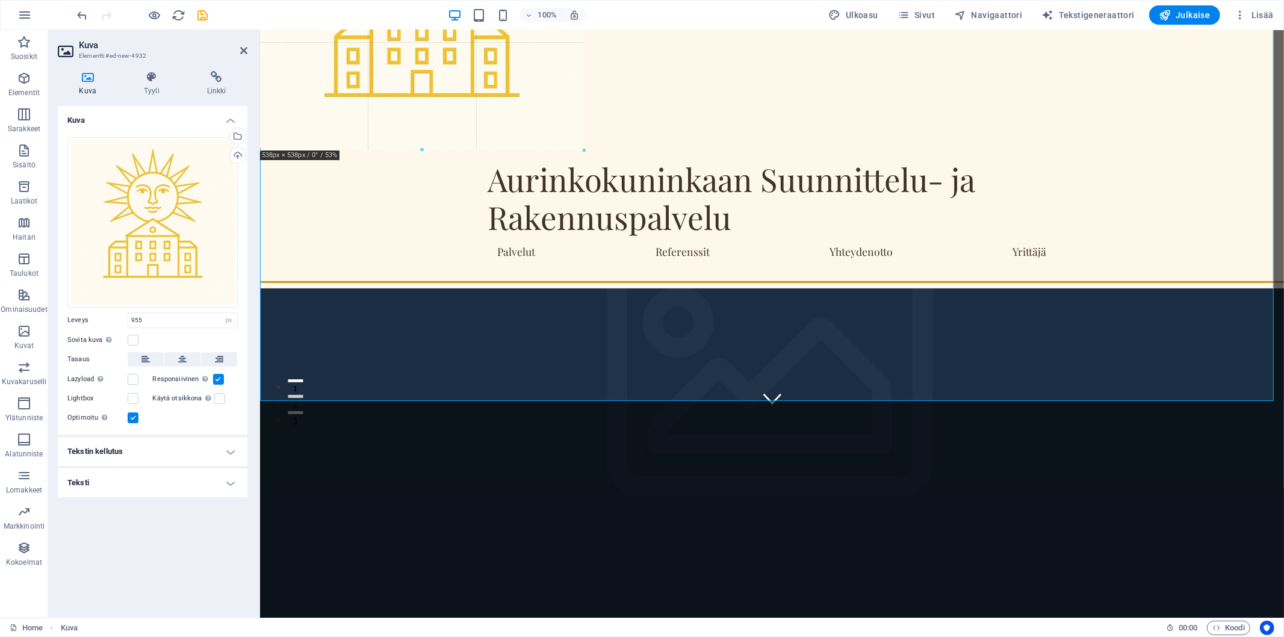
drag, startPoint x: 836, startPoint y: 400, endPoint x: 304, endPoint y: 148, distance: 589.0
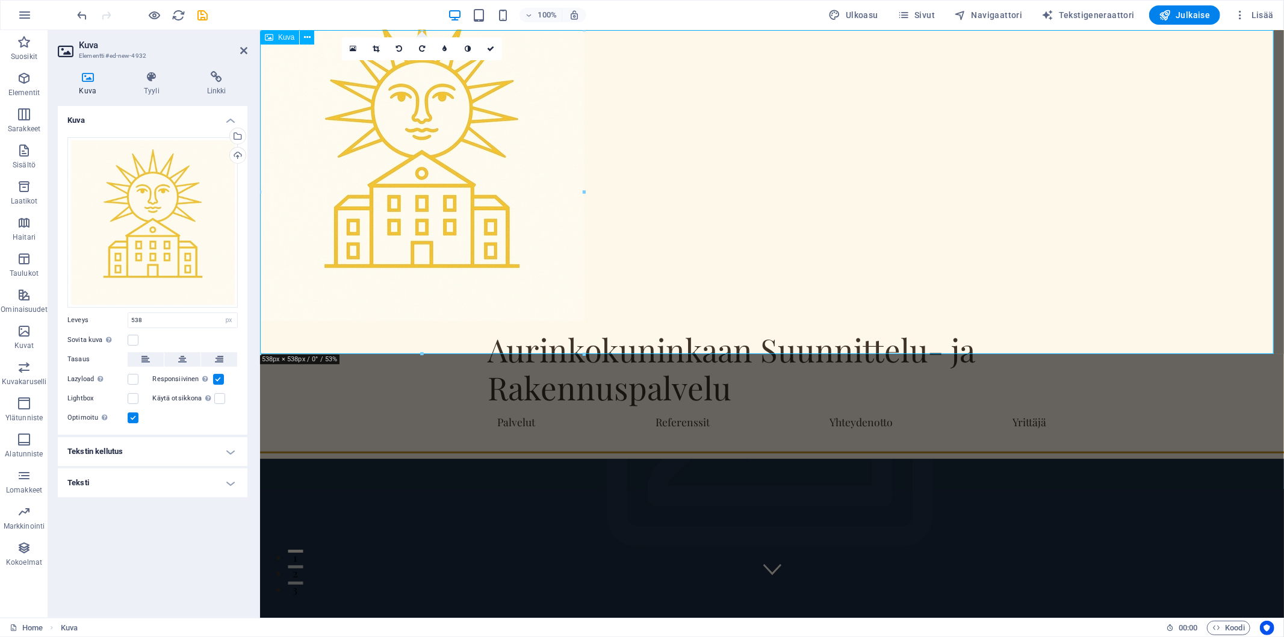
scroll to position [0, 0]
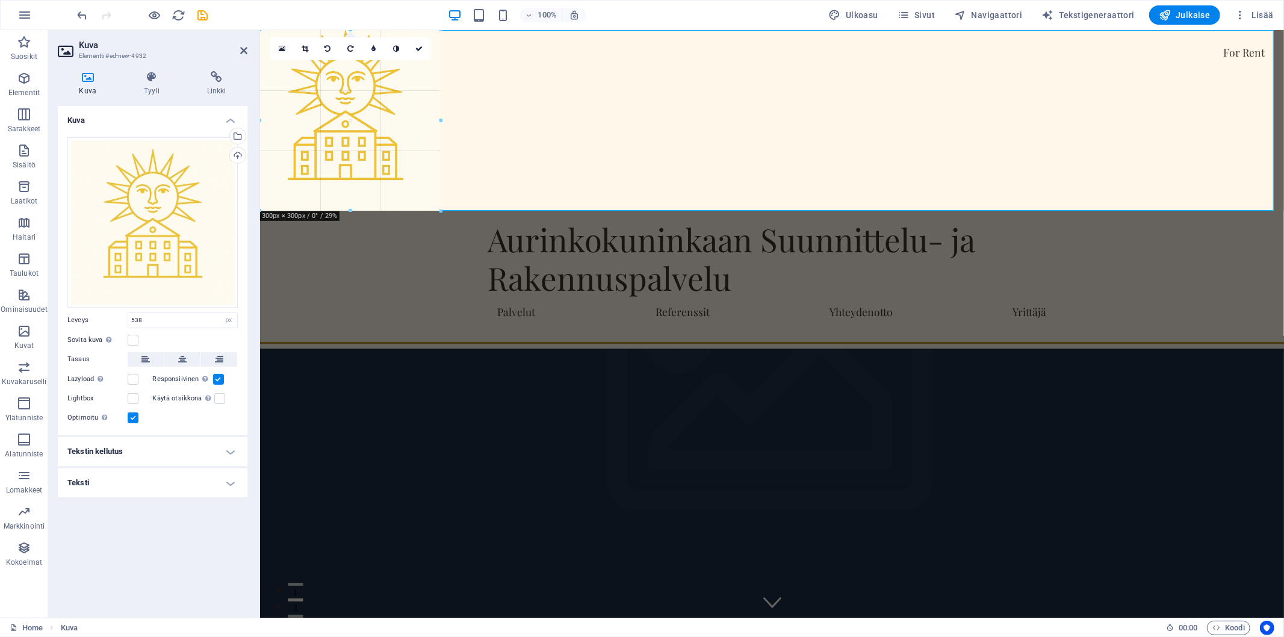
drag, startPoint x: 585, startPoint y: 353, endPoint x: 363, endPoint y: 209, distance: 264.1
type input "301"
